Goal: Transaction & Acquisition: Purchase product/service

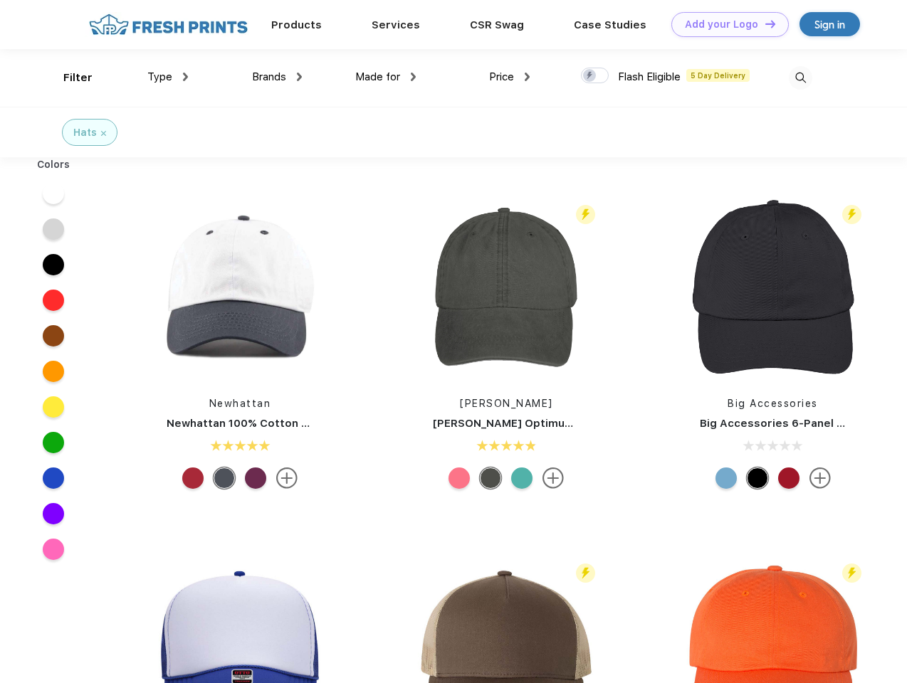
scroll to position [1, 0]
click at [725, 24] on link "Add your Logo Design Tool" at bounding box center [729, 24] width 117 height 25
click at [0, 0] on div "Design Tool" at bounding box center [0, 0] width 0 height 0
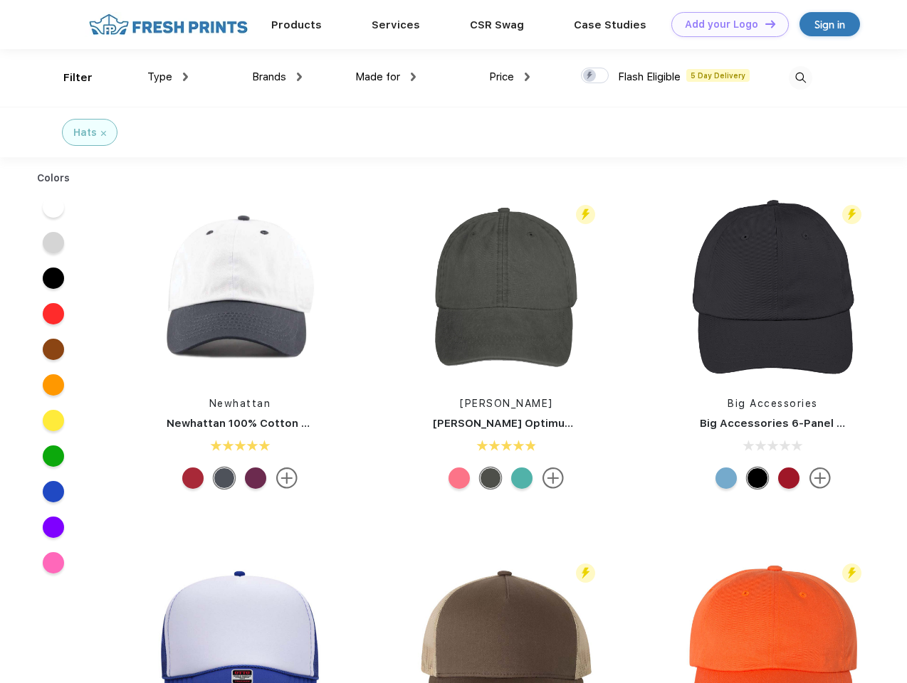
click at [764, 23] on link "Add your Logo Design Tool" at bounding box center [729, 24] width 117 height 25
click at [68, 78] on div "Filter" at bounding box center [77, 78] width 29 height 16
click at [168, 77] on span "Type" at bounding box center [159, 76] width 25 height 13
click at [277, 77] on span "Brands" at bounding box center [269, 76] width 34 height 13
click at [386, 77] on span "Made for" at bounding box center [377, 76] width 45 height 13
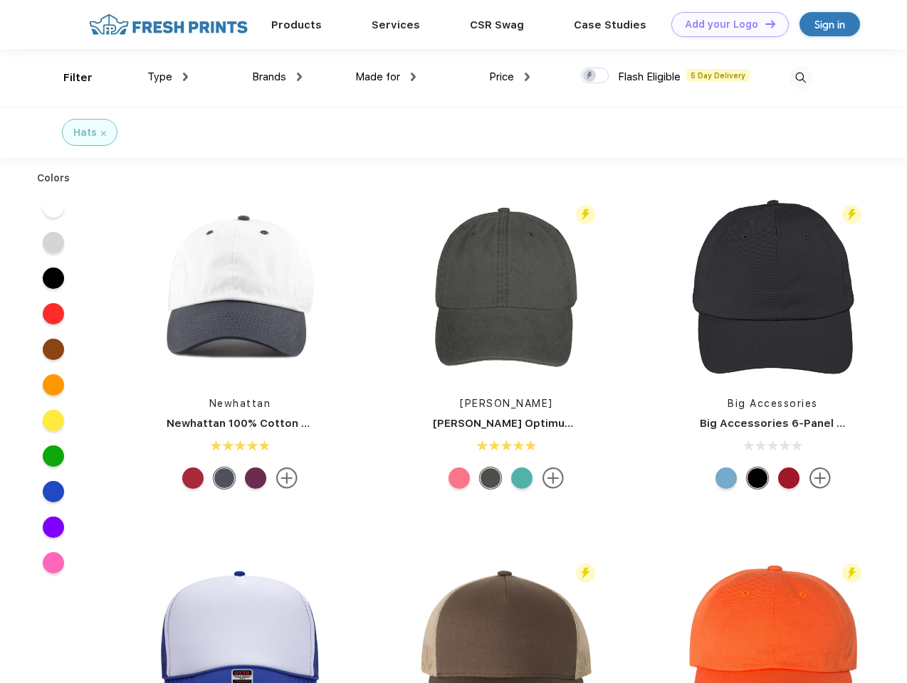
click at [510, 77] on span "Price" at bounding box center [501, 76] width 25 height 13
click at [595, 76] on div at bounding box center [595, 76] width 28 height 16
click at [590, 76] on input "checkbox" at bounding box center [585, 71] width 9 height 9
click at [800, 78] on img at bounding box center [800, 77] width 23 height 23
